Goal: Use online tool/utility

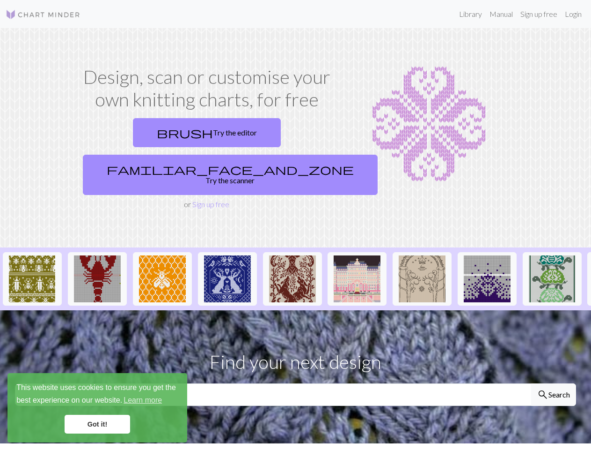
click at [97, 407] on div "This website uses cookies to ensure you get the best experience on our website.…" at bounding box center [97, 407] width 180 height 69
click at [32, 255] on img at bounding box center [32, 278] width 47 height 47
click at [97, 255] on img at bounding box center [97, 278] width 47 height 47
click at [163, 255] on img at bounding box center [162, 278] width 47 height 47
click at [228, 255] on img at bounding box center [227, 278] width 47 height 47
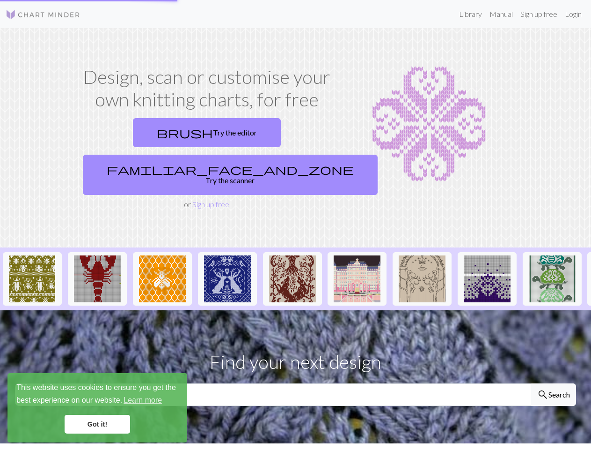
click at [293, 255] on img at bounding box center [292, 278] width 47 height 47
click at [357, 255] on img at bounding box center [357, 278] width 47 height 47
click at [422, 255] on img at bounding box center [422, 278] width 47 height 47
click at [488, 255] on img at bounding box center [487, 278] width 47 height 47
click at [553, 255] on img at bounding box center [552, 278] width 47 height 47
